Goal: Find specific page/section: Find specific page/section

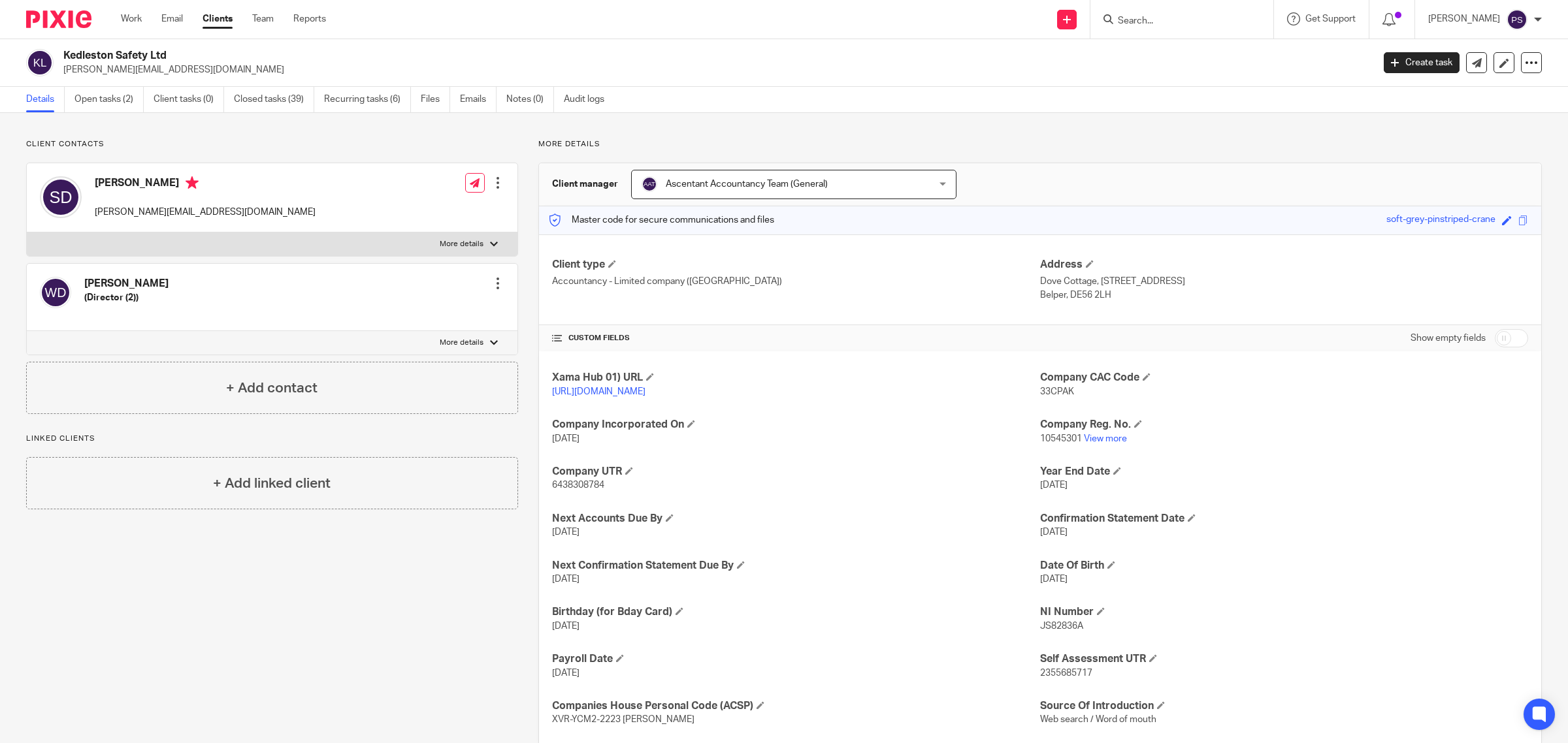
click at [1179, 17] on input "Search" at bounding box center [1175, 22] width 118 height 12
type input "c"
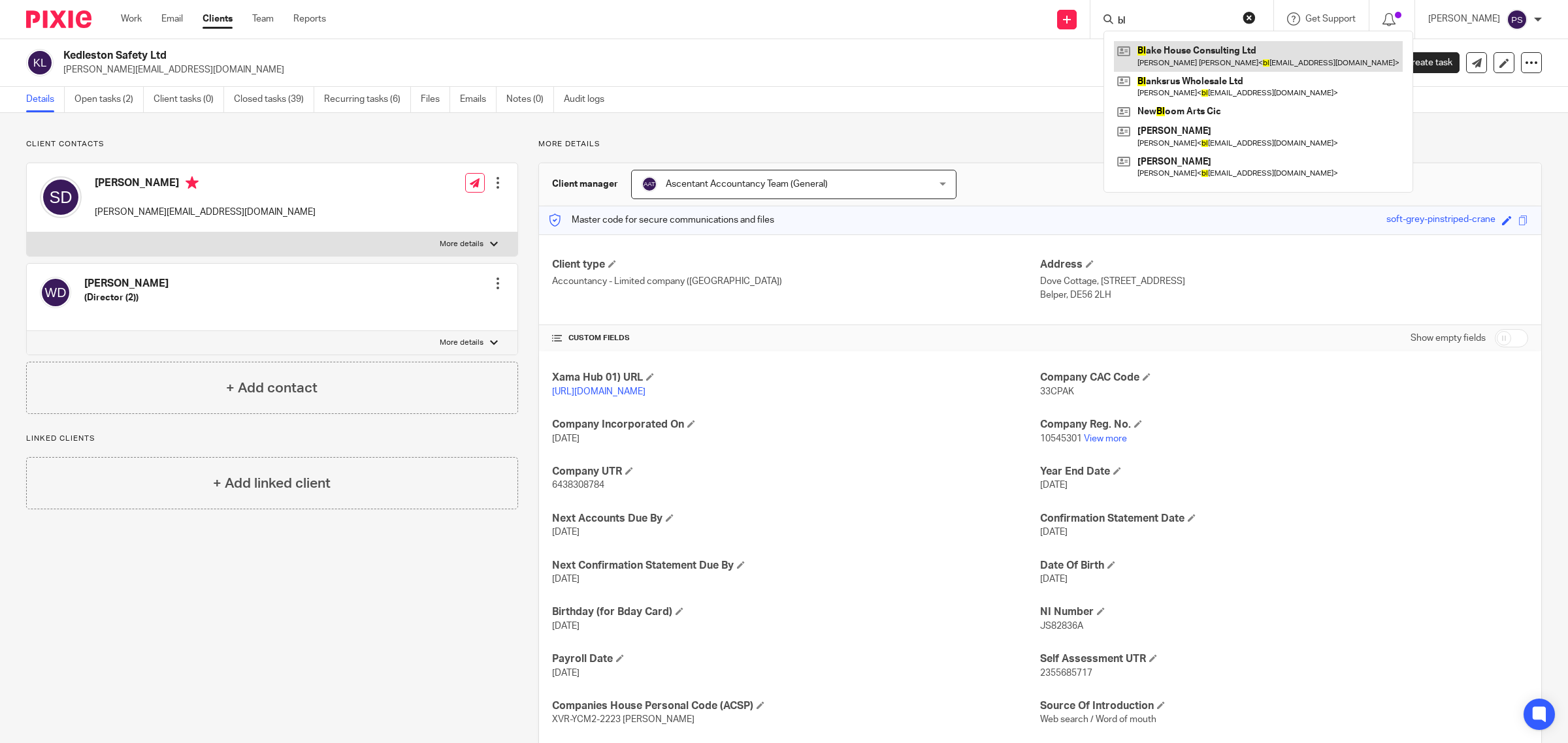
type input "bl"
click at [1187, 59] on link at bounding box center [1259, 56] width 289 height 30
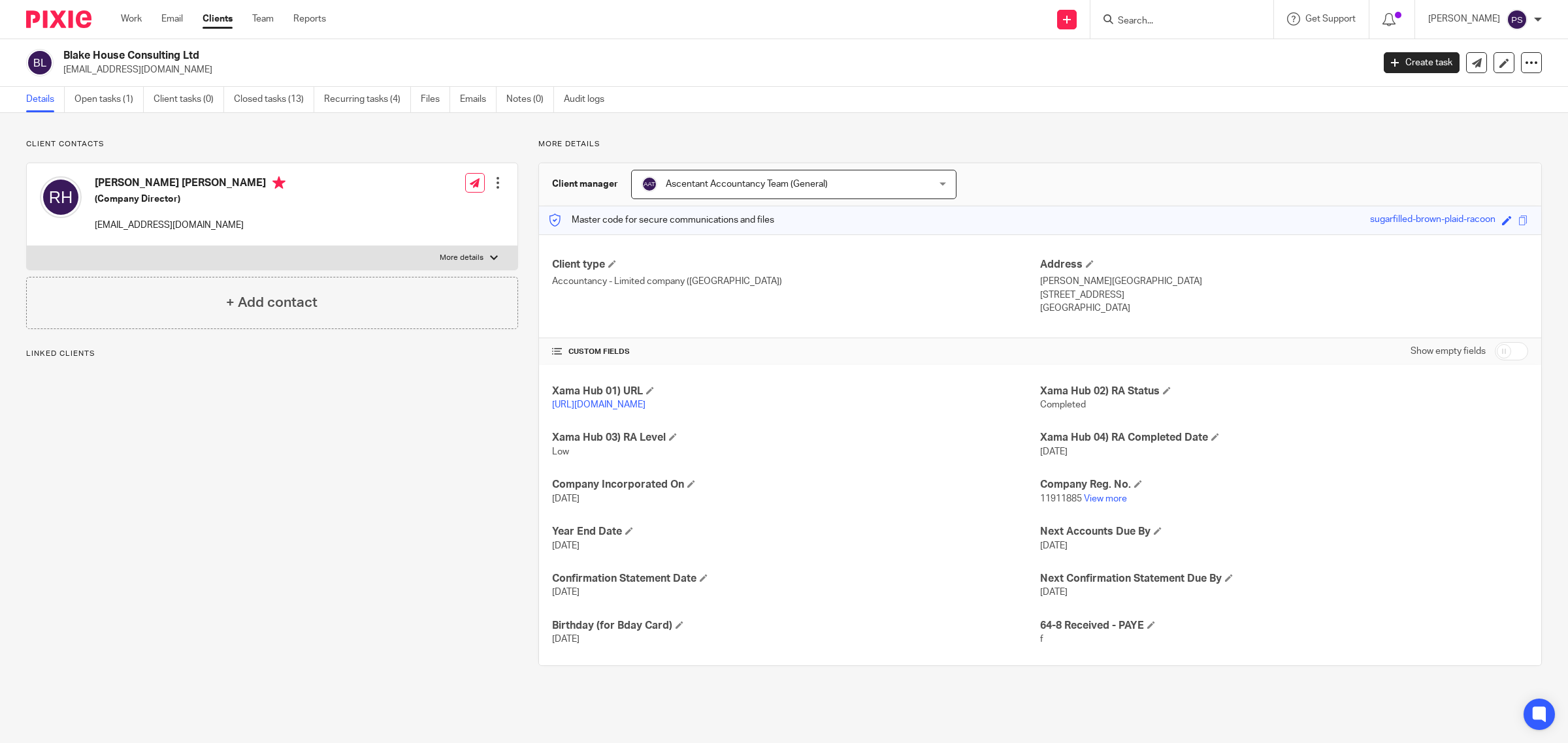
click at [116, 102] on link "Open tasks (1)" at bounding box center [109, 100] width 69 height 25
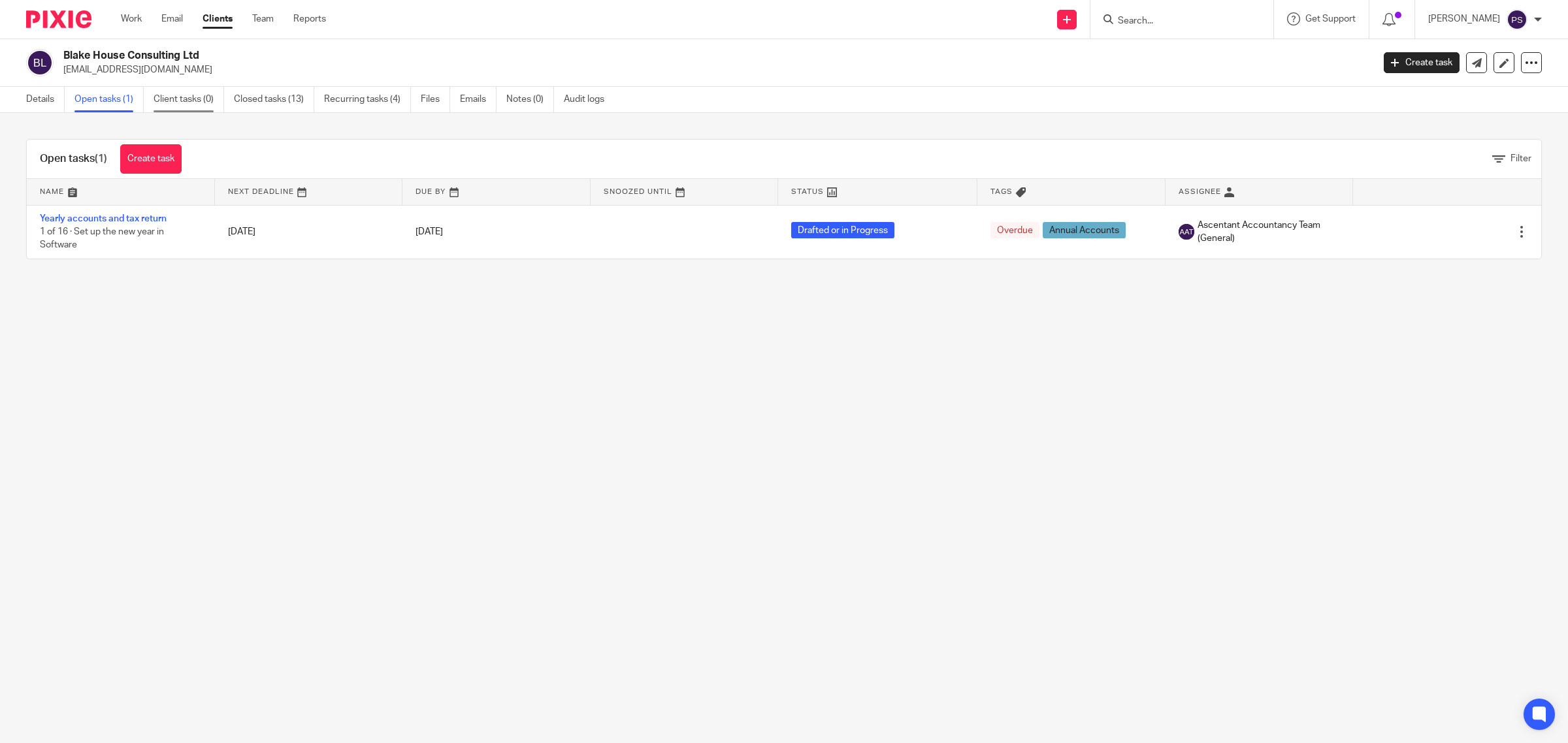
click at [184, 92] on link "Client tasks (0)" at bounding box center [189, 100] width 71 height 25
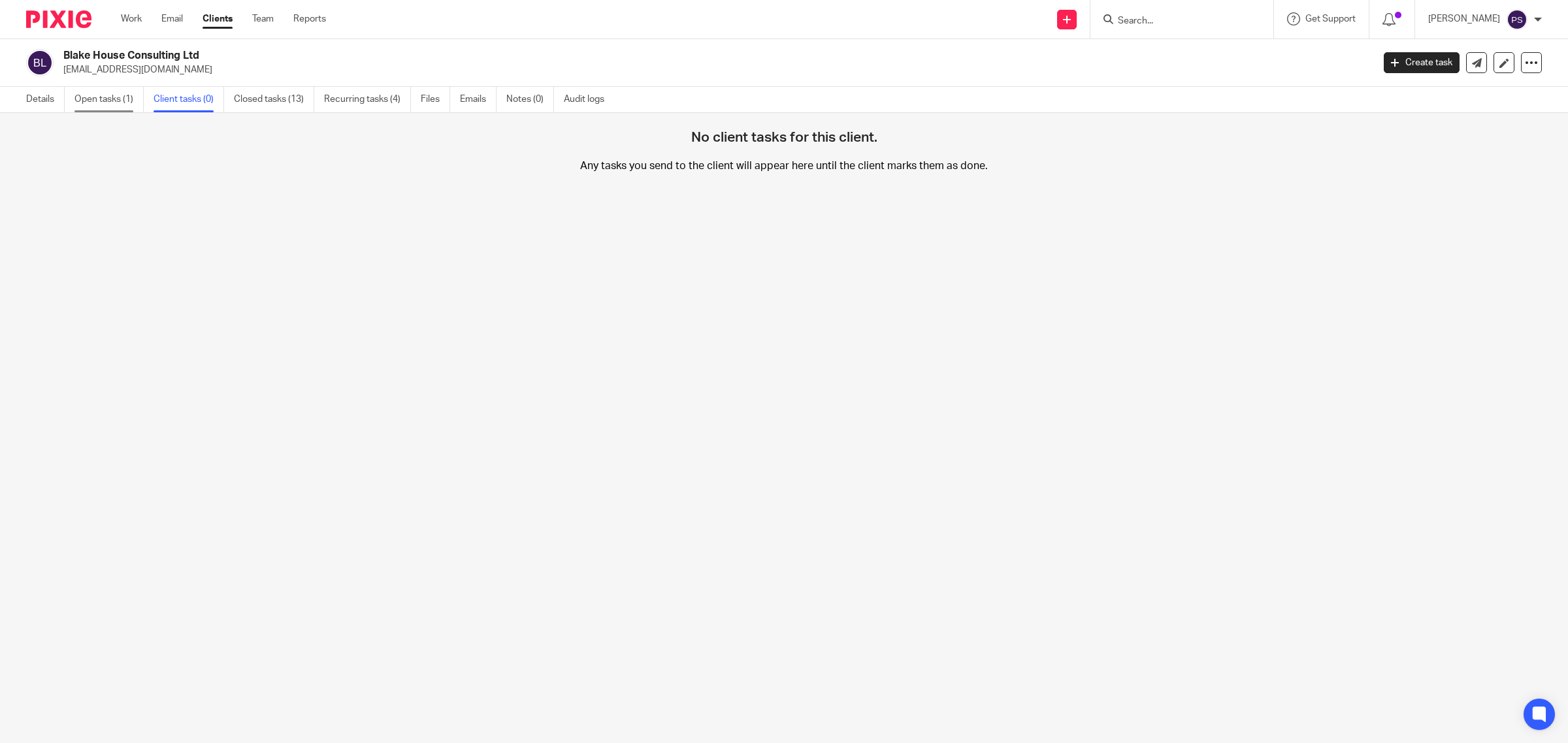
click at [112, 102] on link "Open tasks (1)" at bounding box center [109, 100] width 69 height 25
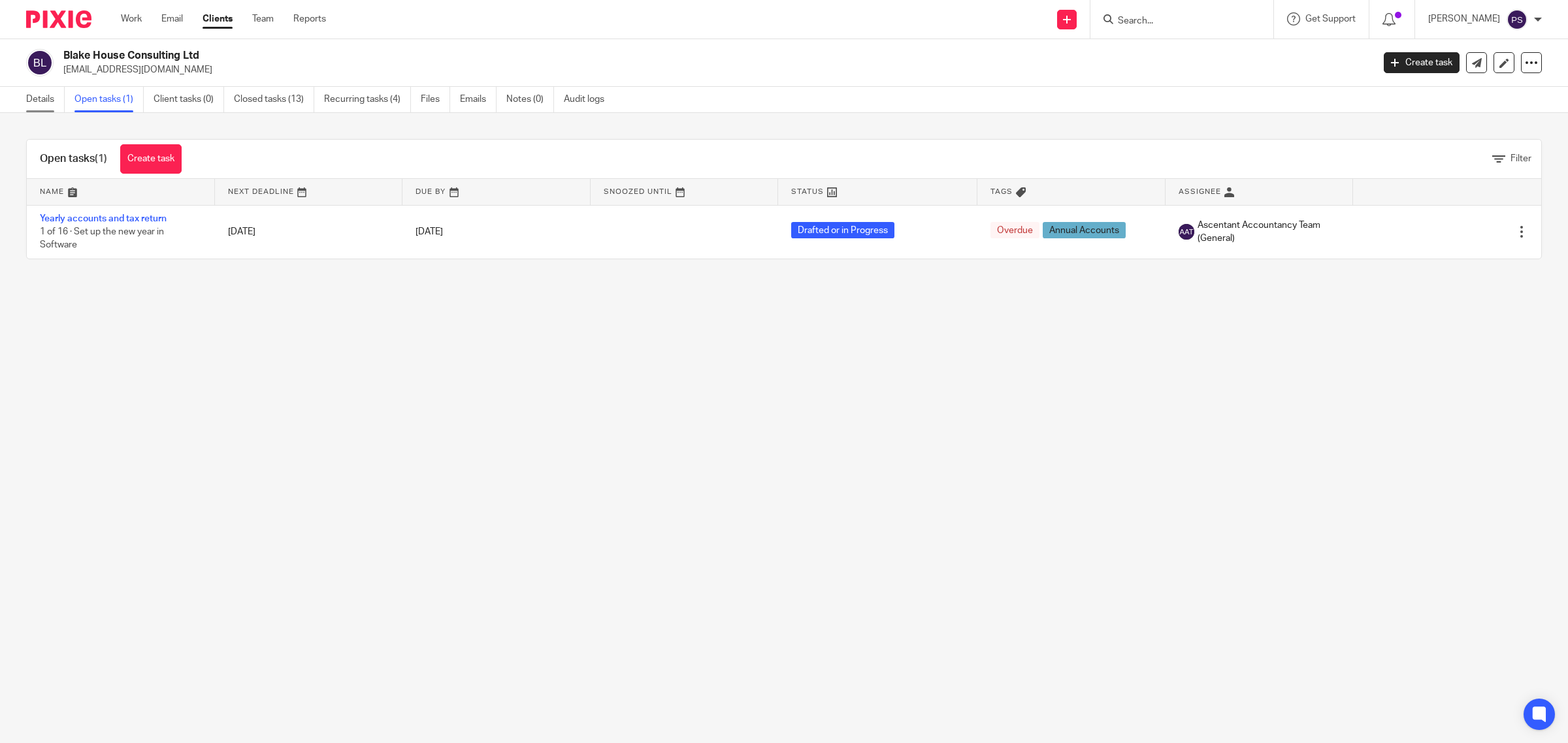
click at [51, 101] on link "Details" at bounding box center [45, 100] width 39 height 25
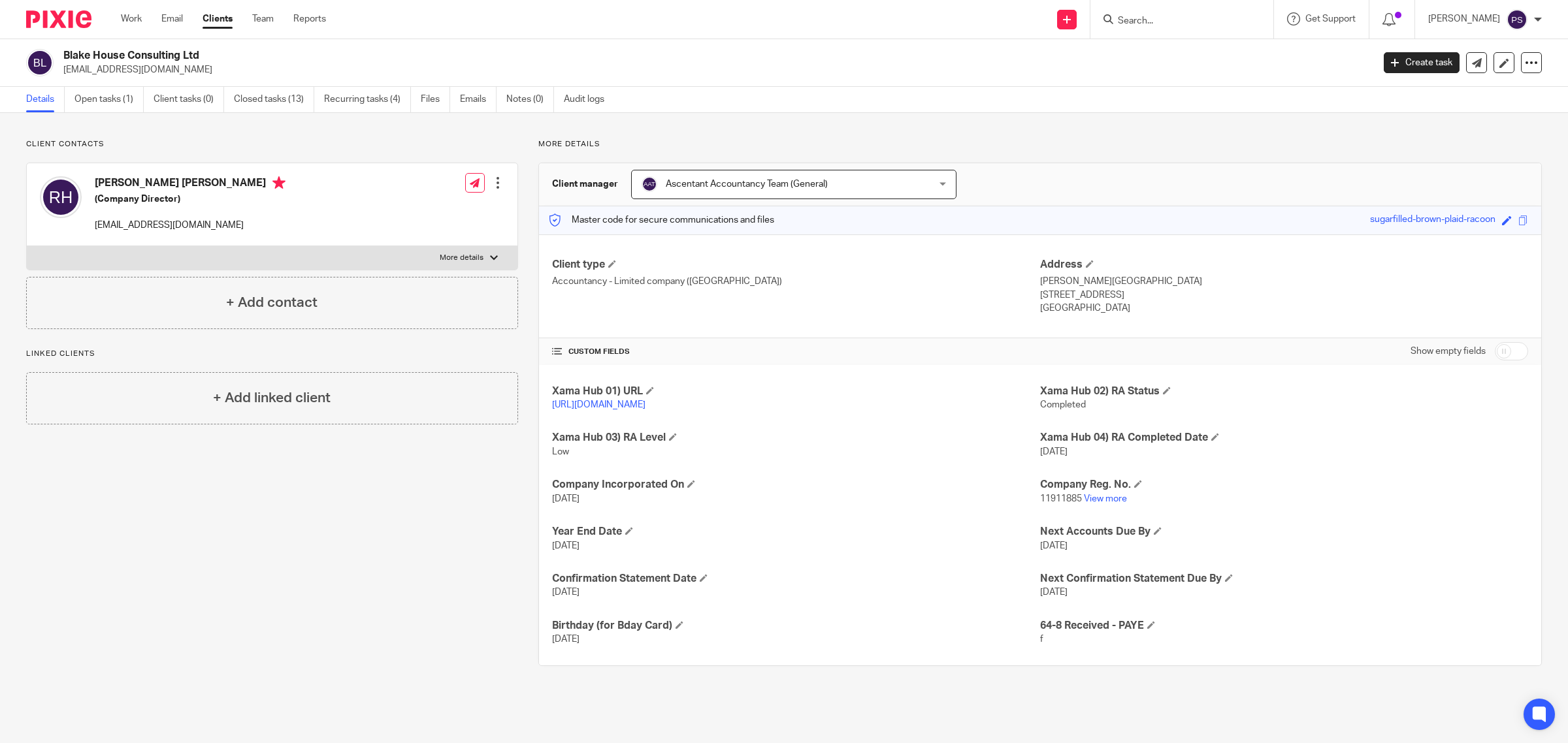
click at [1147, 12] on form at bounding box center [1185, 19] width 139 height 17
click at [1147, 18] on input "Search" at bounding box center [1175, 22] width 118 height 12
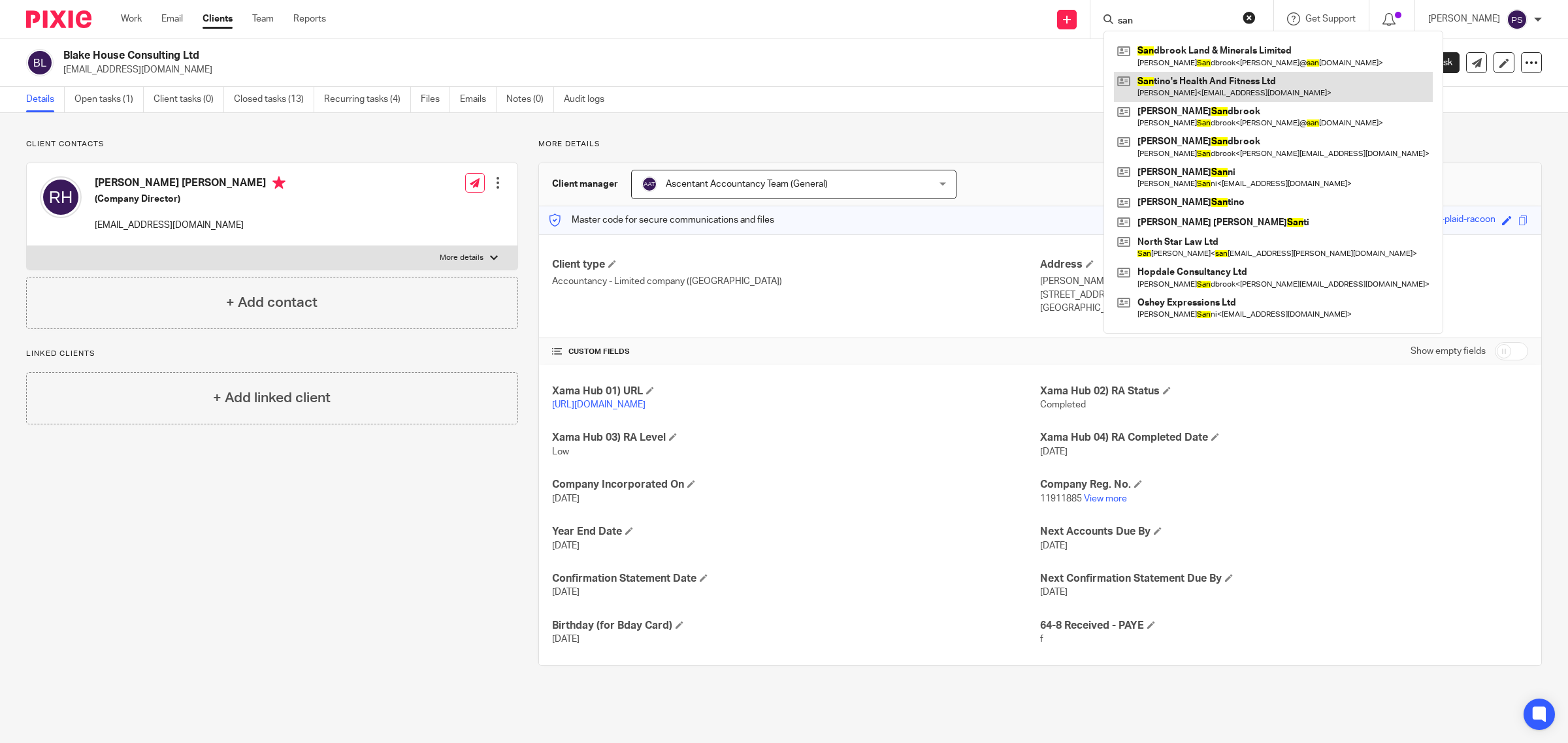
type input "san"
click at [1187, 88] on link at bounding box center [1273, 86] width 319 height 30
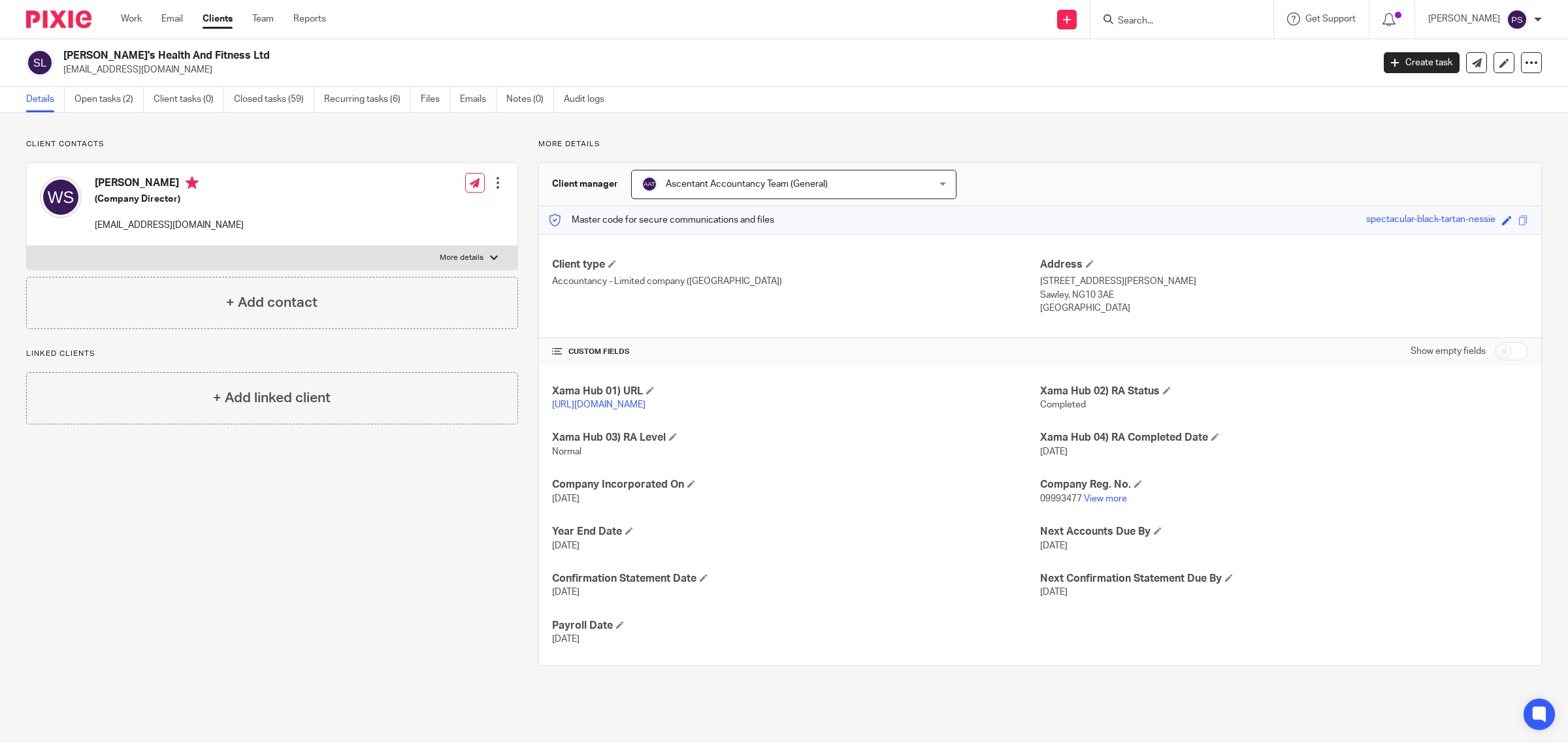
drag, startPoint x: 64, startPoint y: 54, endPoint x: 246, endPoint y: 53, distance: 182.0
click at [245, 53] on h2 "[PERSON_NAME]'s Health And Fitness Ltd" at bounding box center [584, 56] width 1041 height 14
copy h2 "[PERSON_NAME]'s Health And Fitness Ltd"
